Goal: Task Accomplishment & Management: Use online tool/utility

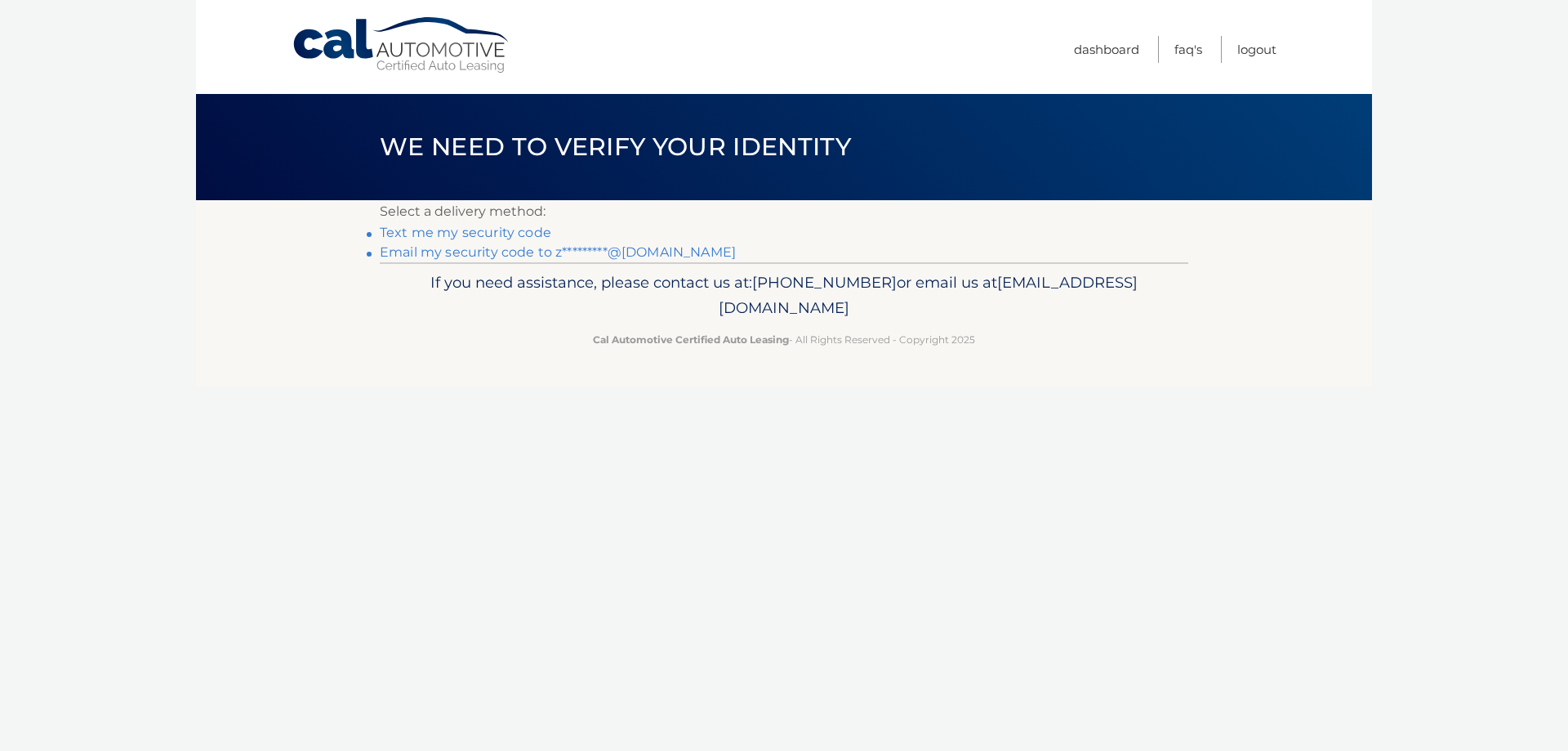
click at [510, 251] on link "Email my security code to z*********@aol.com" at bounding box center [557, 252] width 356 height 15
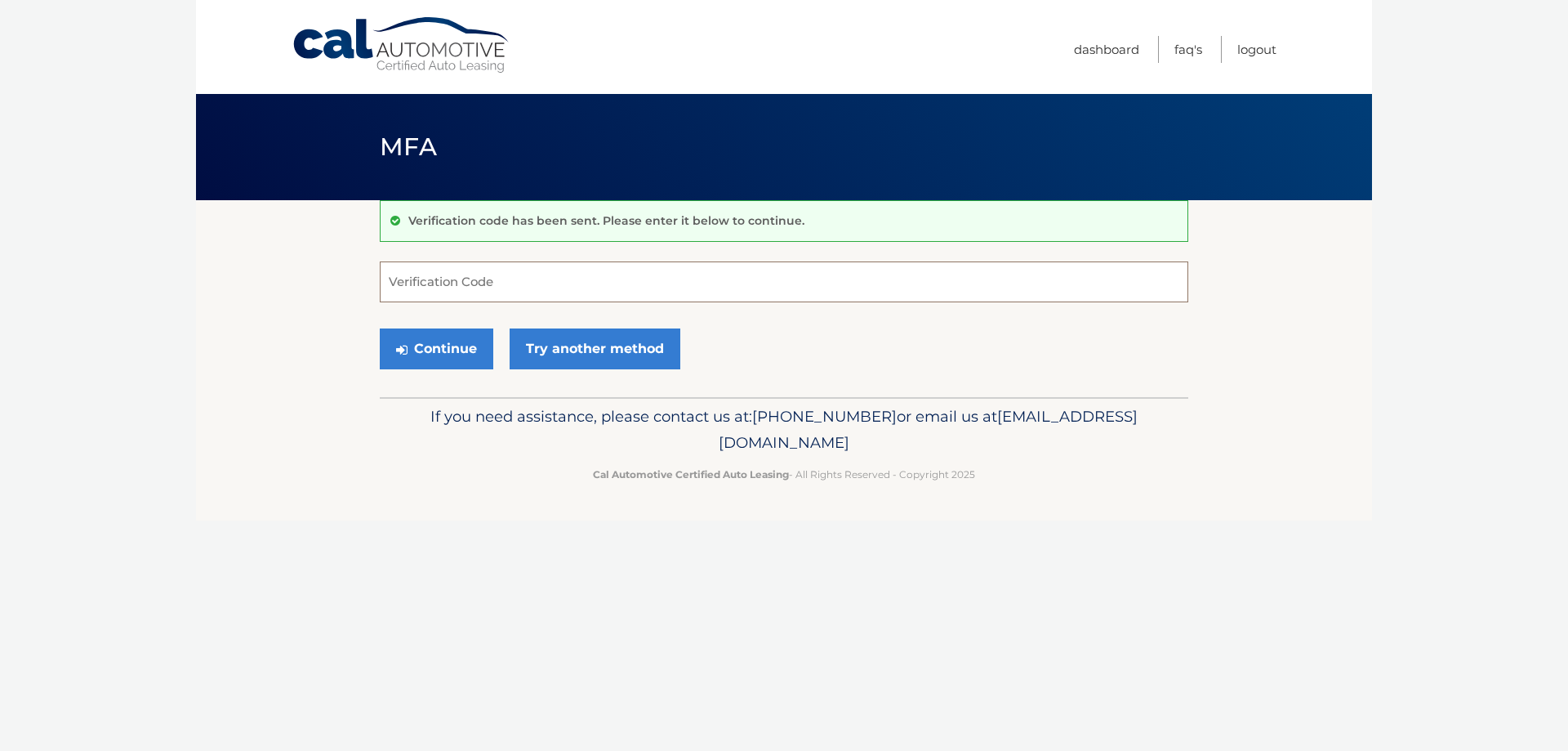
click at [528, 282] on input "Verification Code" at bounding box center [784, 282] width 808 height 41
type input "628045"
click at [414, 356] on button "Continue" at bounding box center [436, 348] width 113 height 41
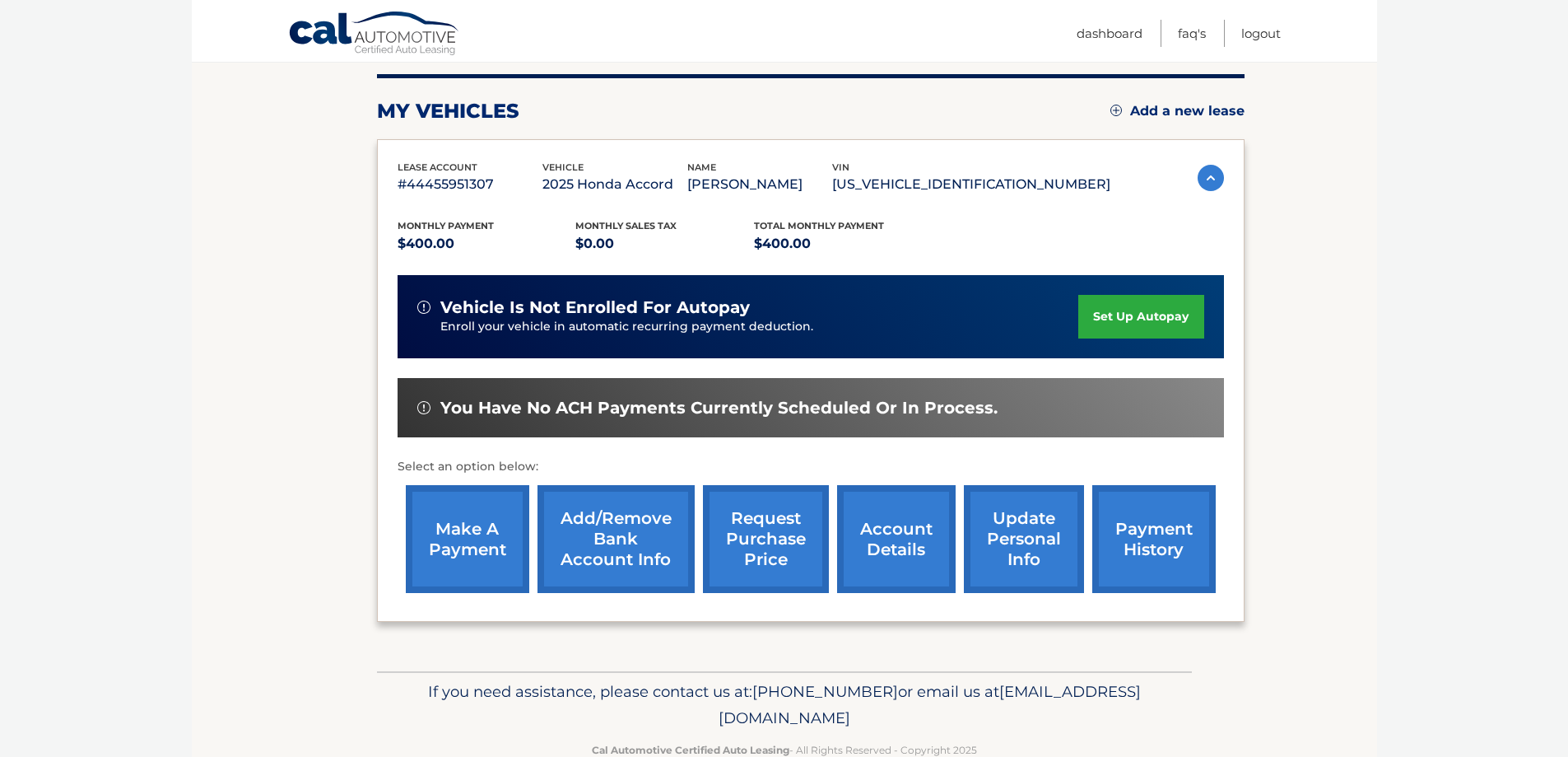
scroll to position [242, 0]
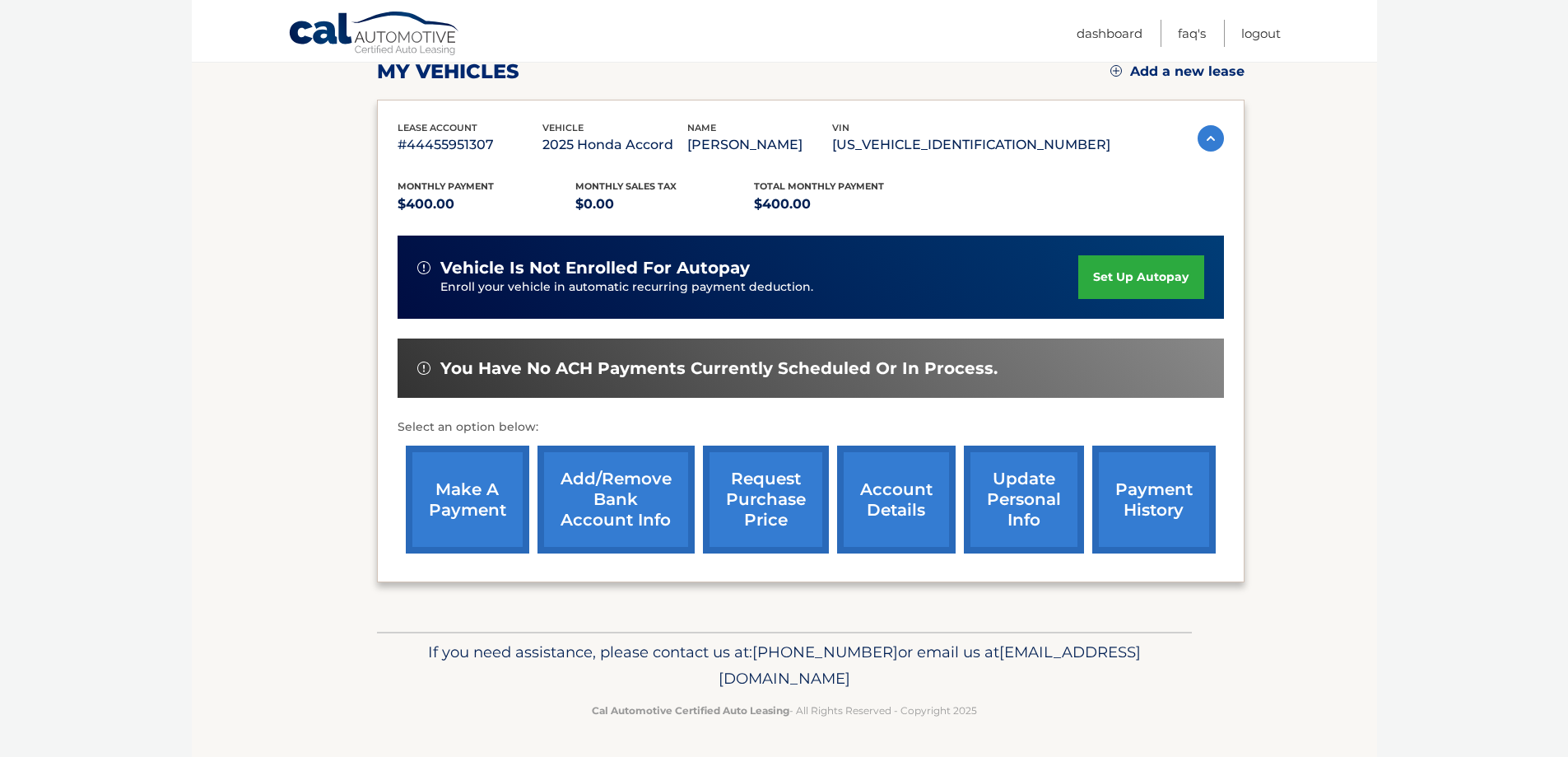
click at [460, 484] on link "make a payment" at bounding box center [468, 500] width 124 height 108
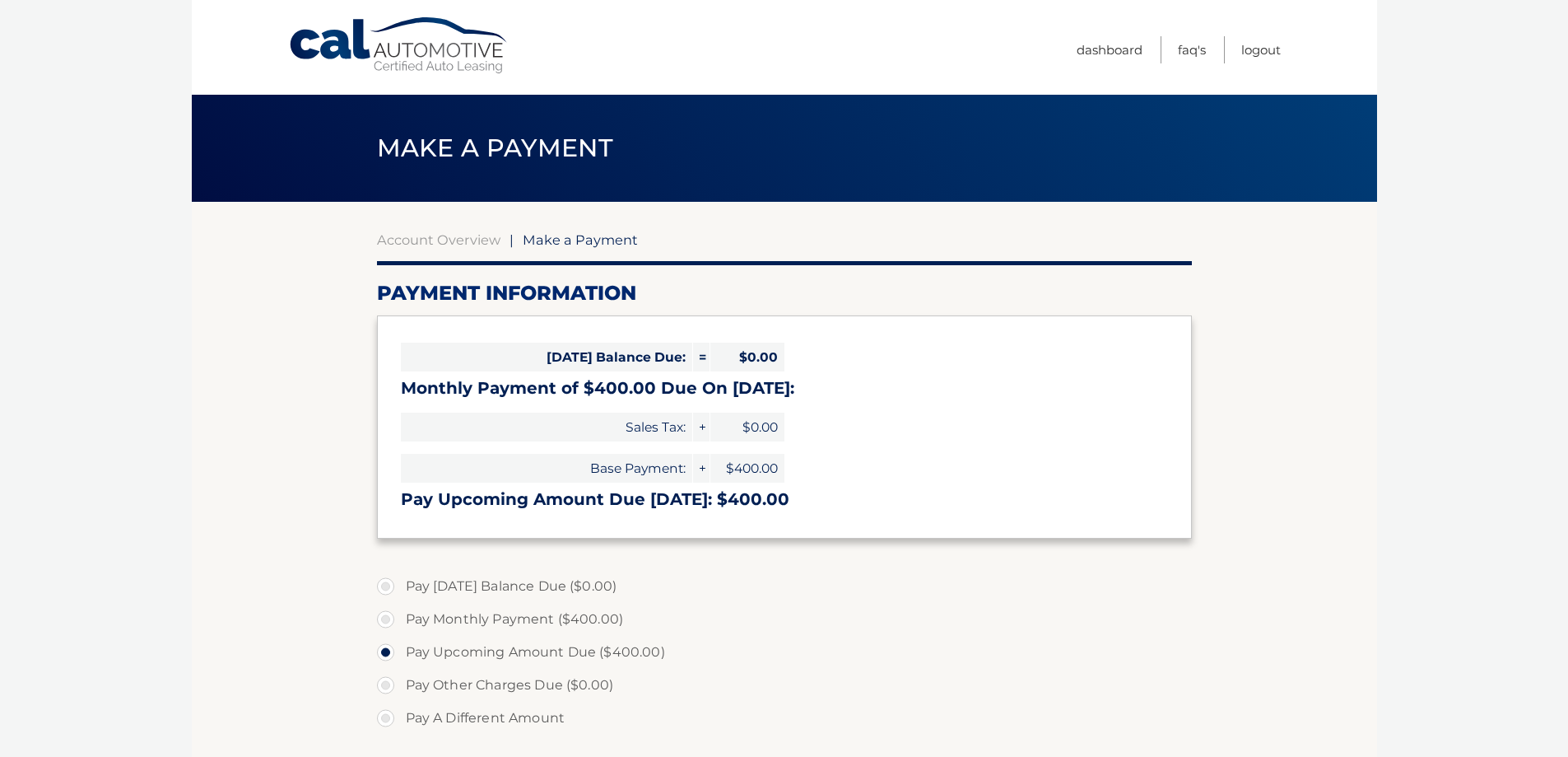
select select "ODlhNDc2ZmEtMWQ3My00YjJmLTllMjQtNzRmNmMwMmMwZTY0"
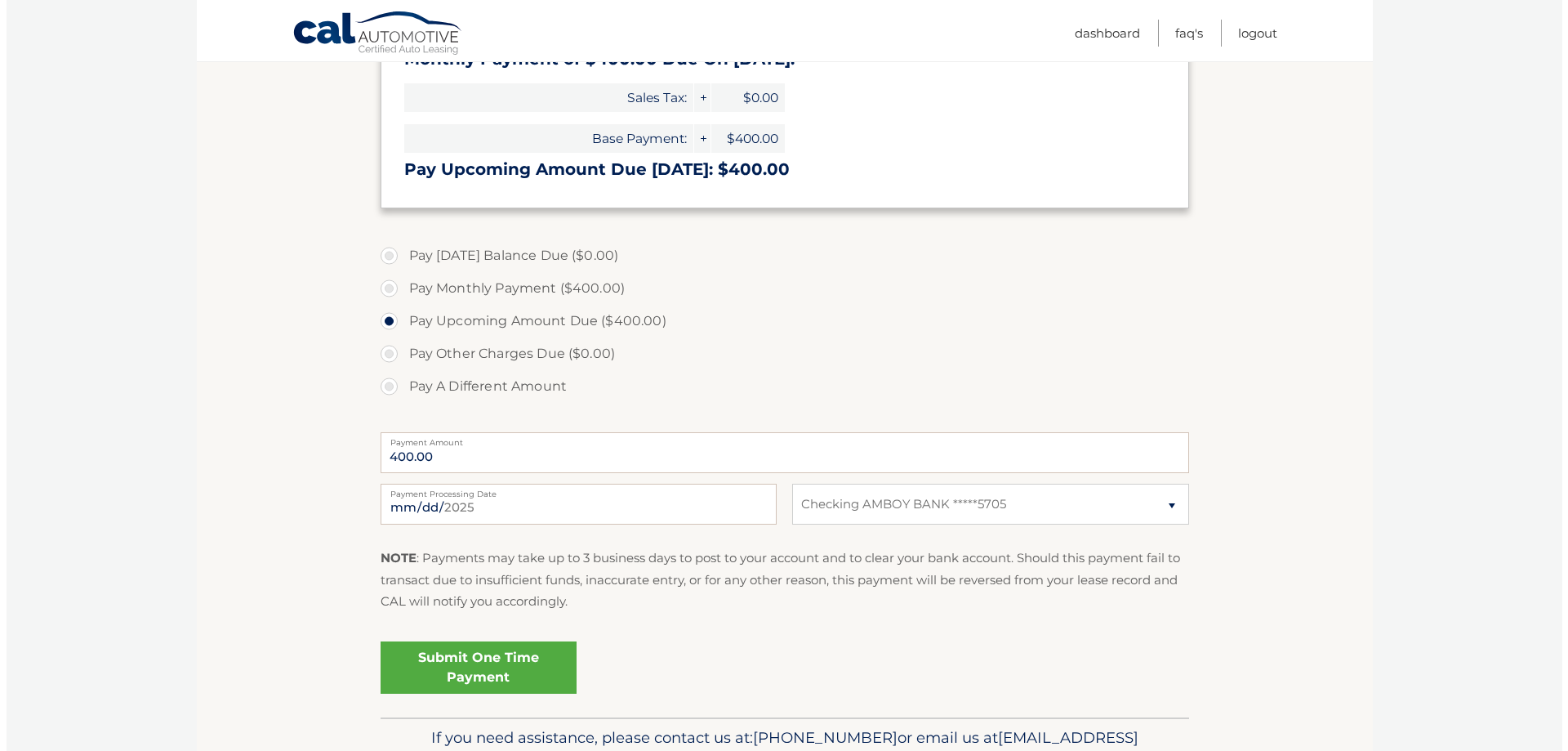
scroll to position [327, 0]
click at [489, 664] on link "Submit One Time Payment" at bounding box center [472, 667] width 196 height 53
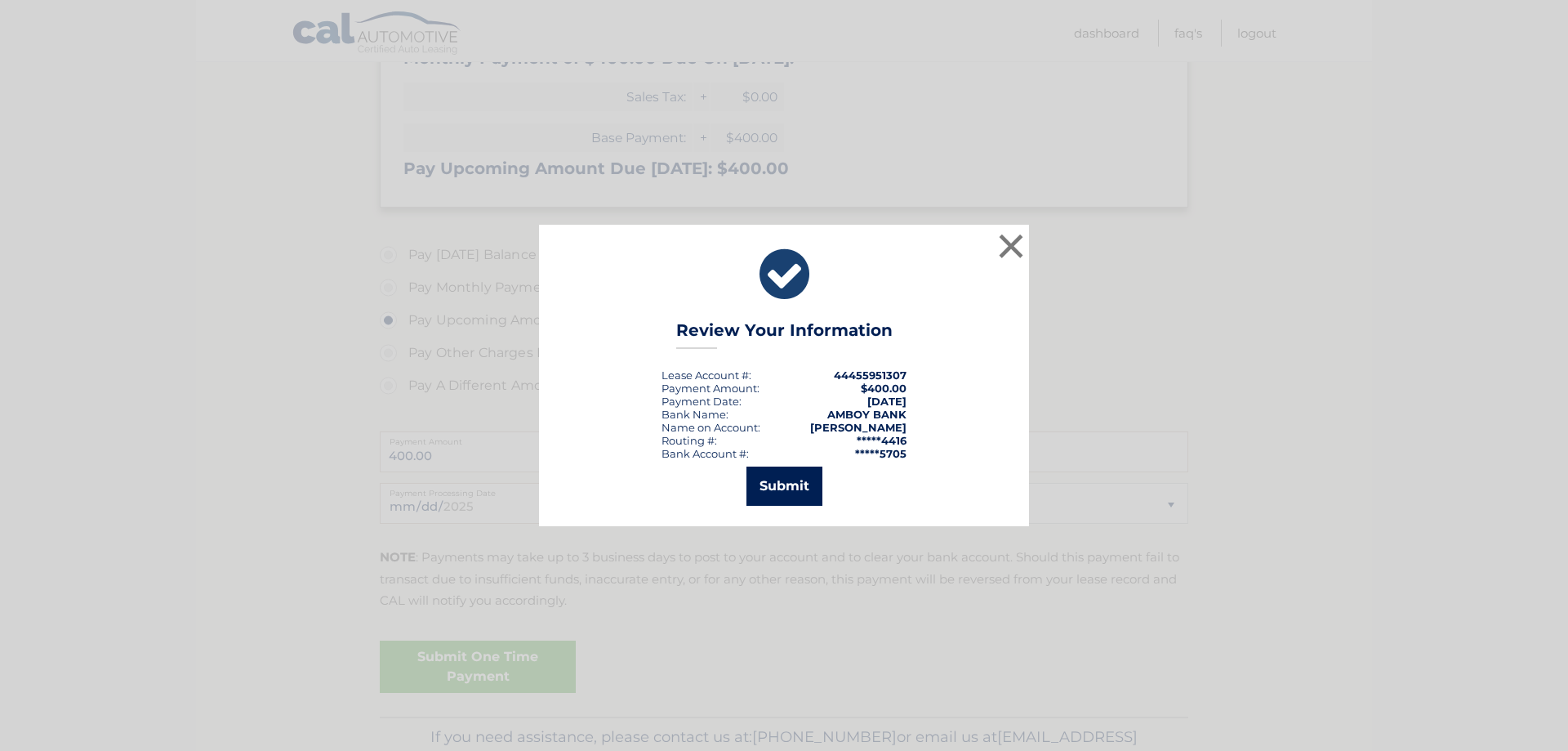
click at [770, 492] on button "Submit" at bounding box center [784, 485] width 76 height 39
click at [0, 0] on icon at bounding box center [0, 0] width 0 height 0
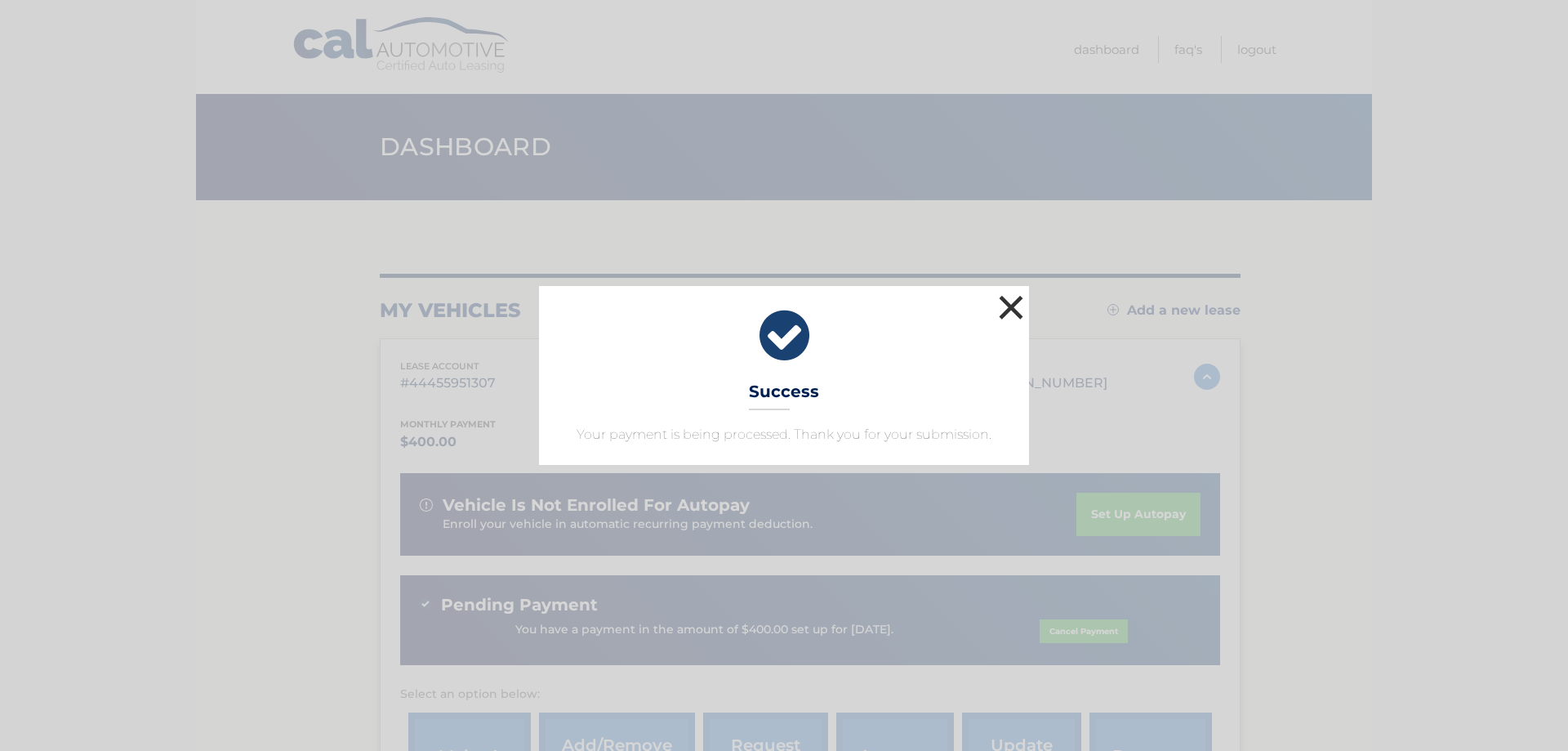
click at [1014, 302] on button "×" at bounding box center [1011, 307] width 33 height 33
